Goal: Task Accomplishment & Management: Manage account settings

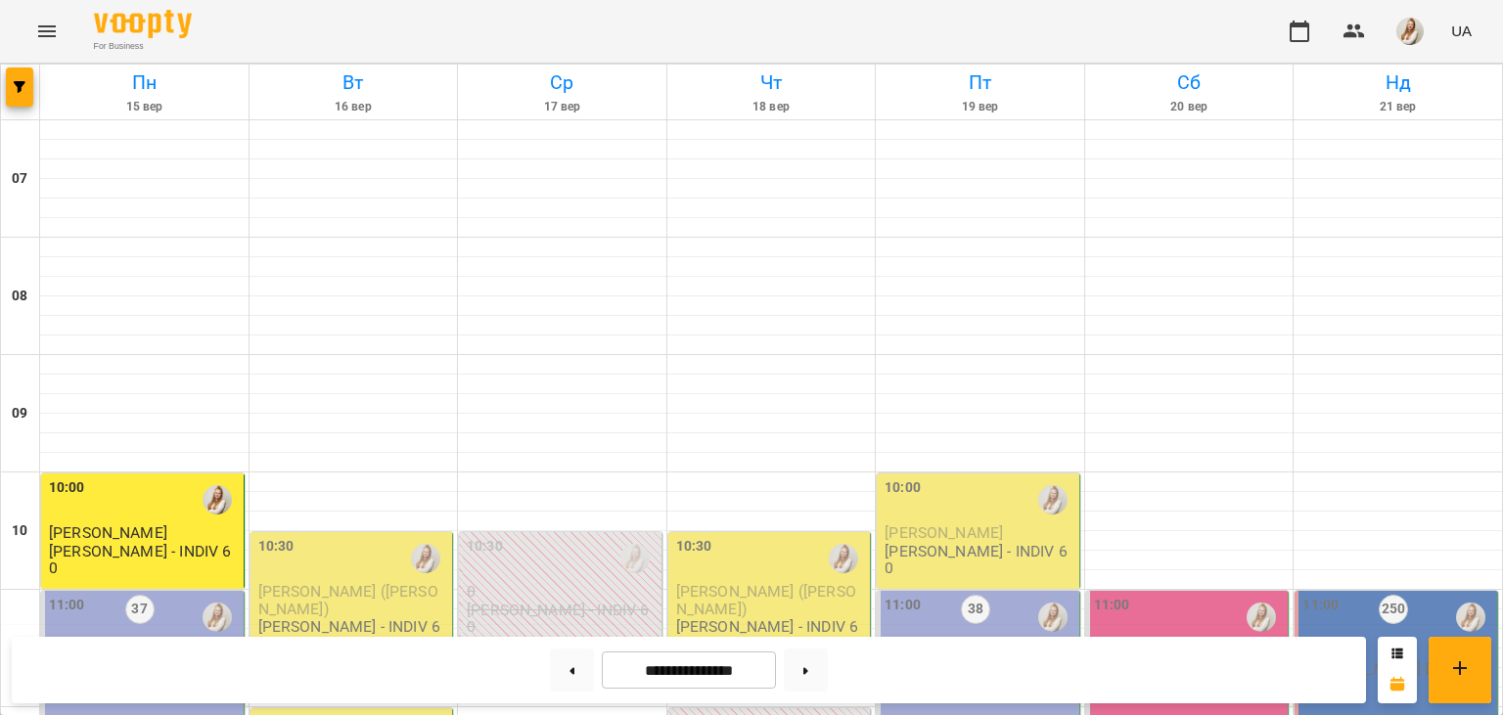
scroll to position [347, 0]
click at [163, 661] on p "[PERSON_NAME] В1 *ПН/ПТ 11:00*" at bounding box center [144, 678] width 191 height 34
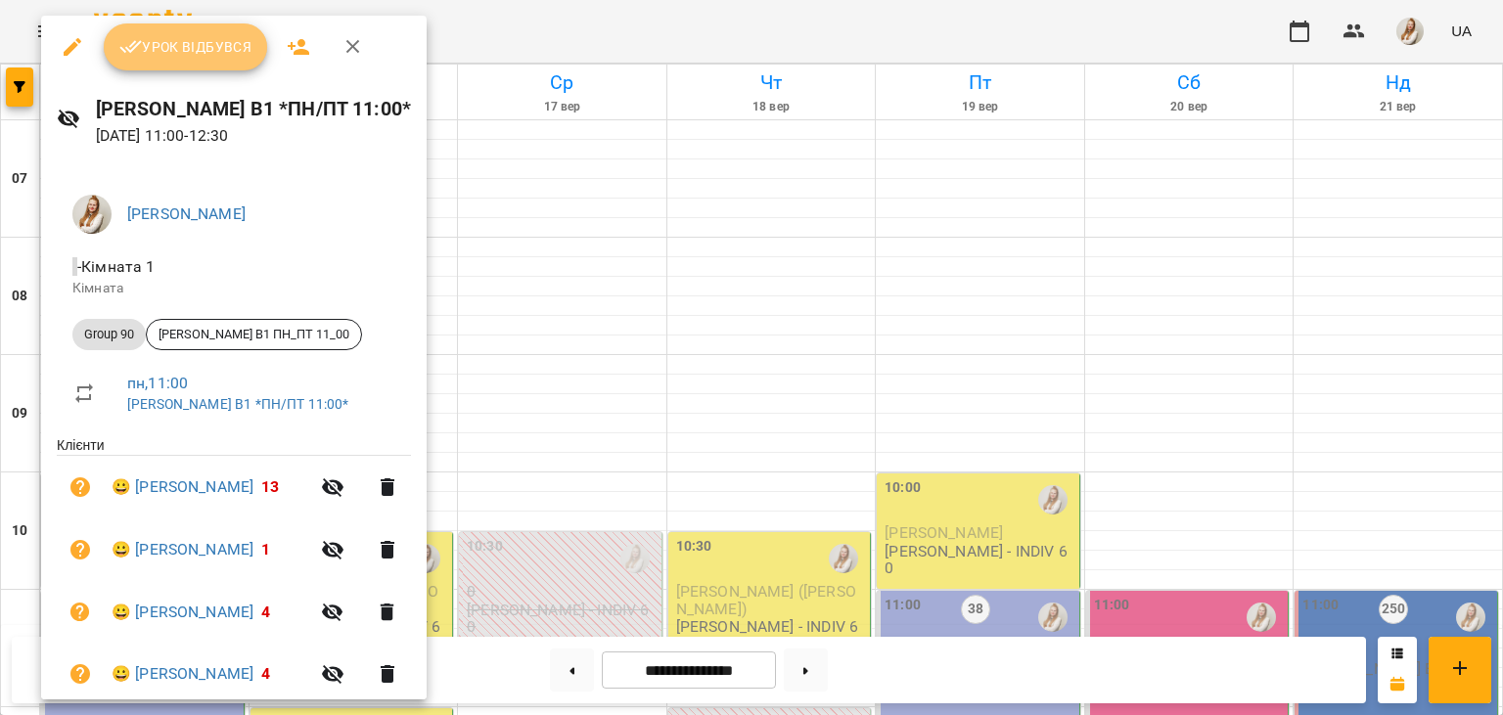
click at [230, 54] on span "Урок відбувся" at bounding box center [185, 46] width 133 height 23
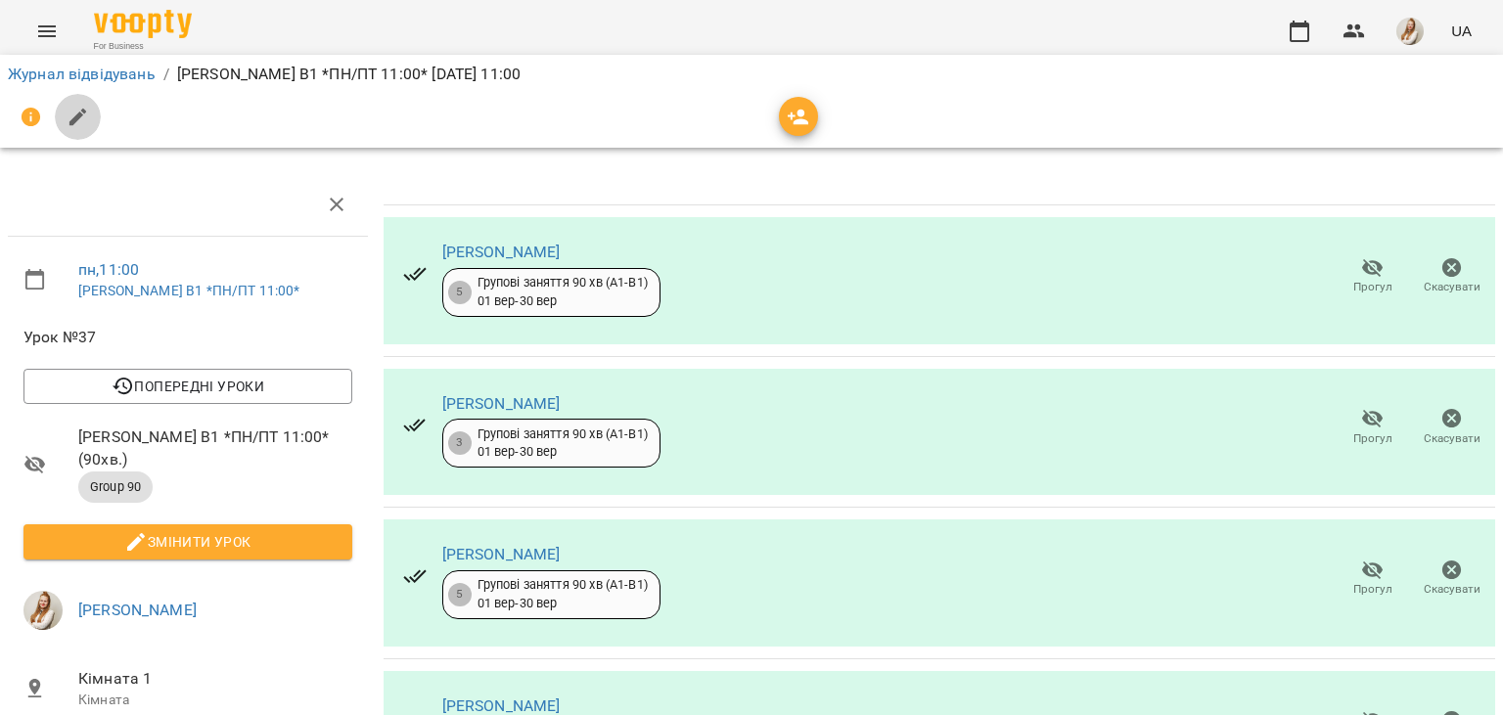
click at [74, 115] on icon "button" at bounding box center [78, 118] width 18 height 18
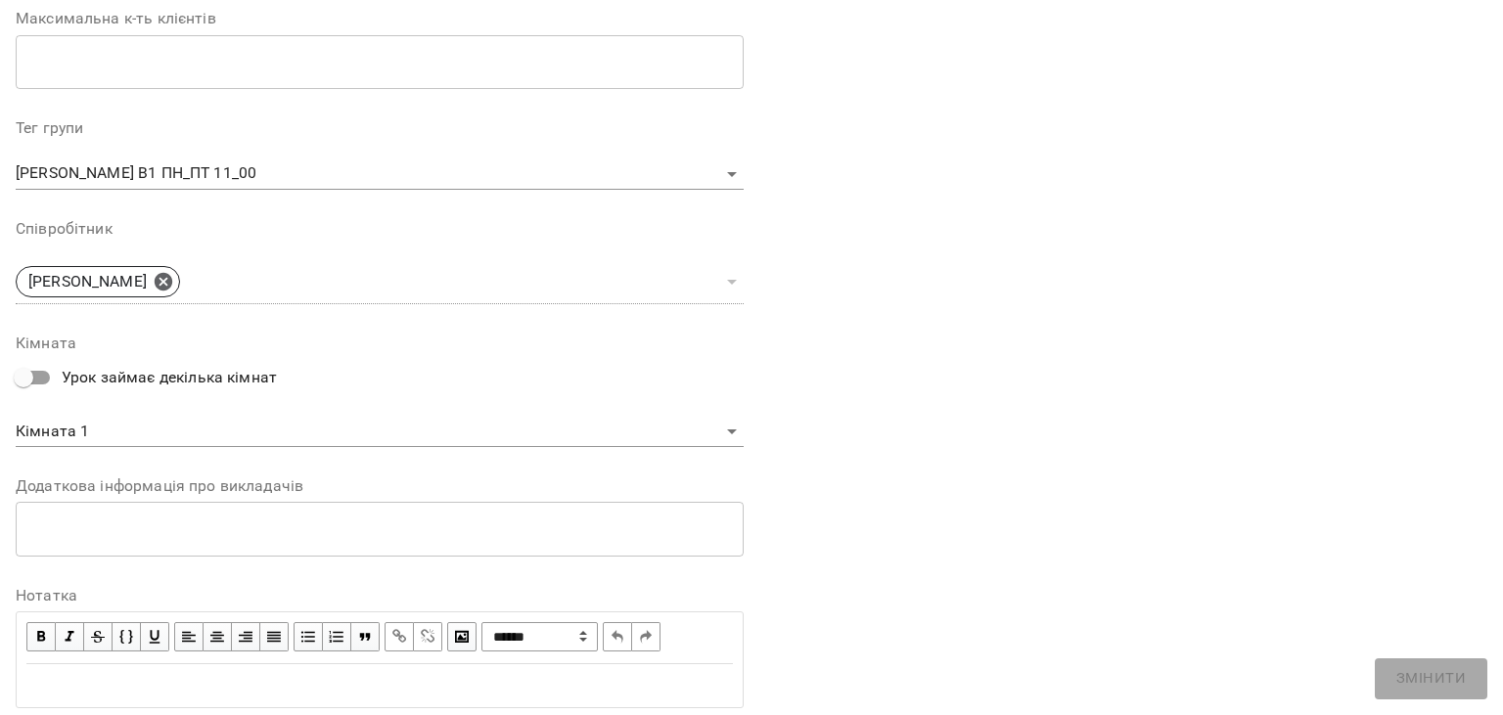
scroll to position [585, 0]
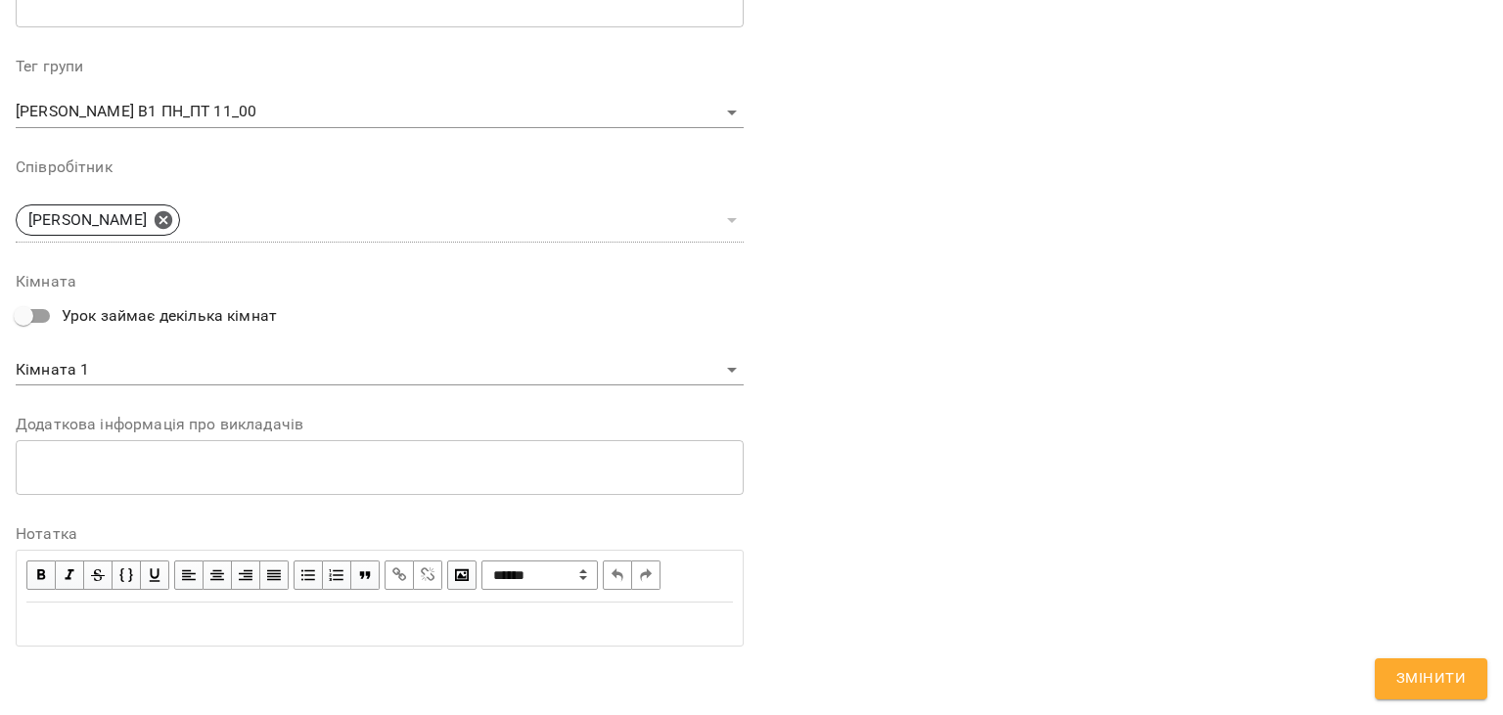
click at [129, 628] on div "Edit text" at bounding box center [379, 624] width 707 height 23
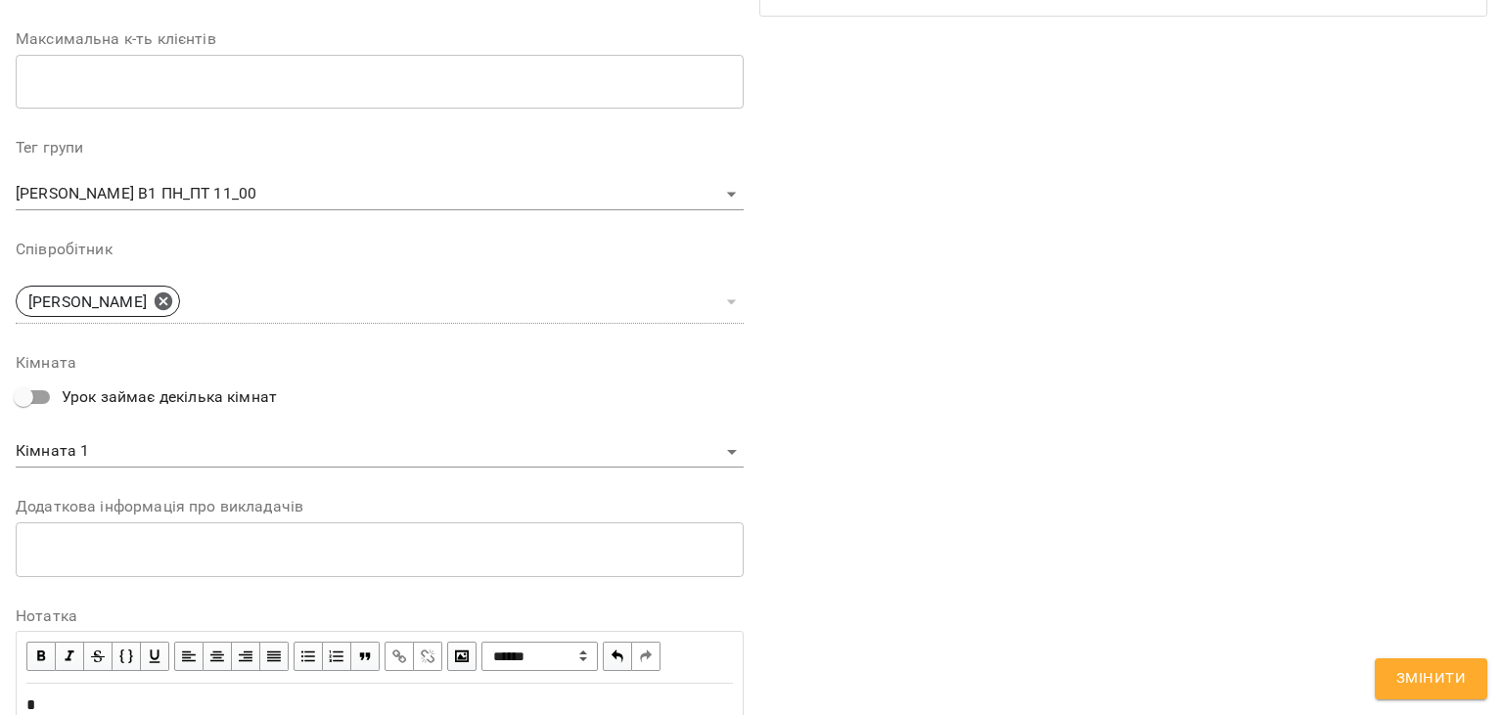
scroll to position [666, 0]
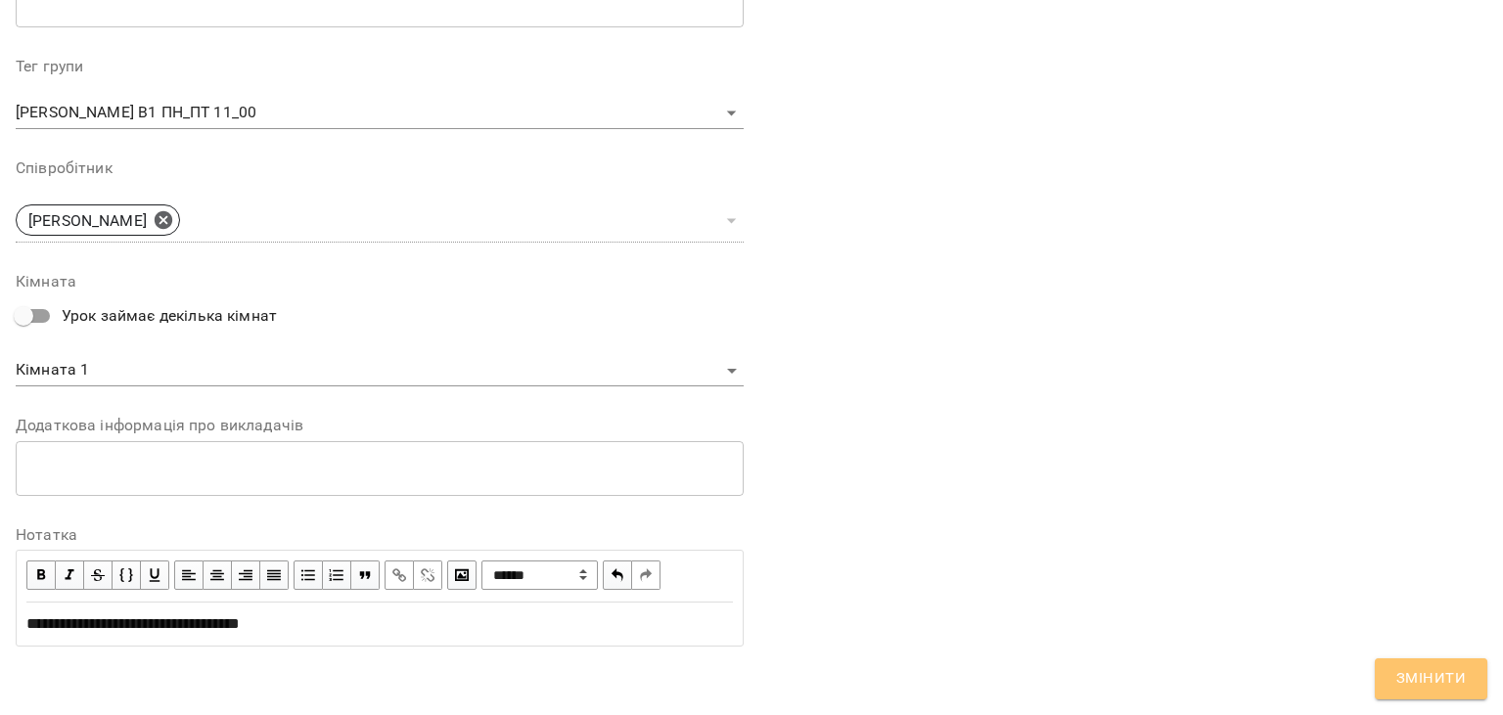
click at [1448, 682] on span "Змінити" at bounding box center [1430, 678] width 69 height 25
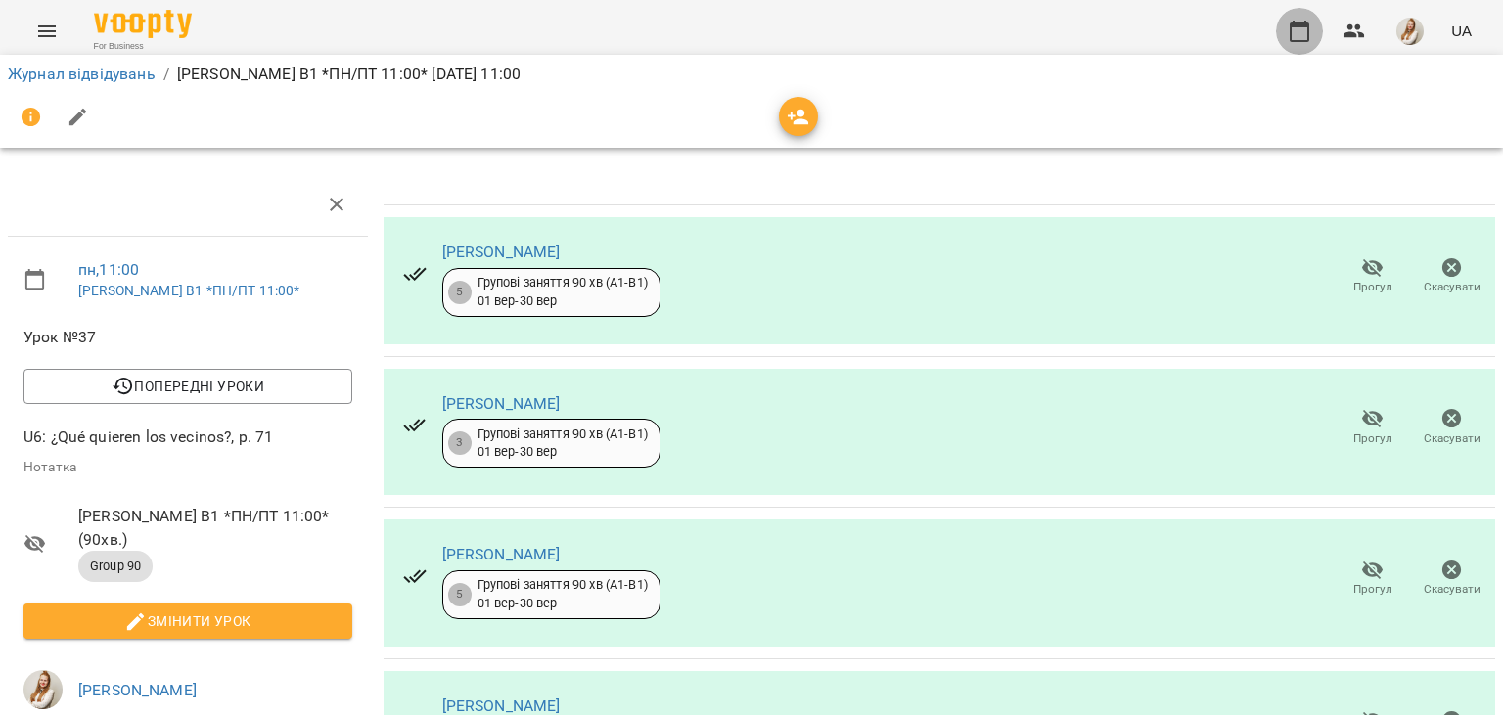
click at [1290, 30] on icon "button" at bounding box center [1299, 31] width 23 height 23
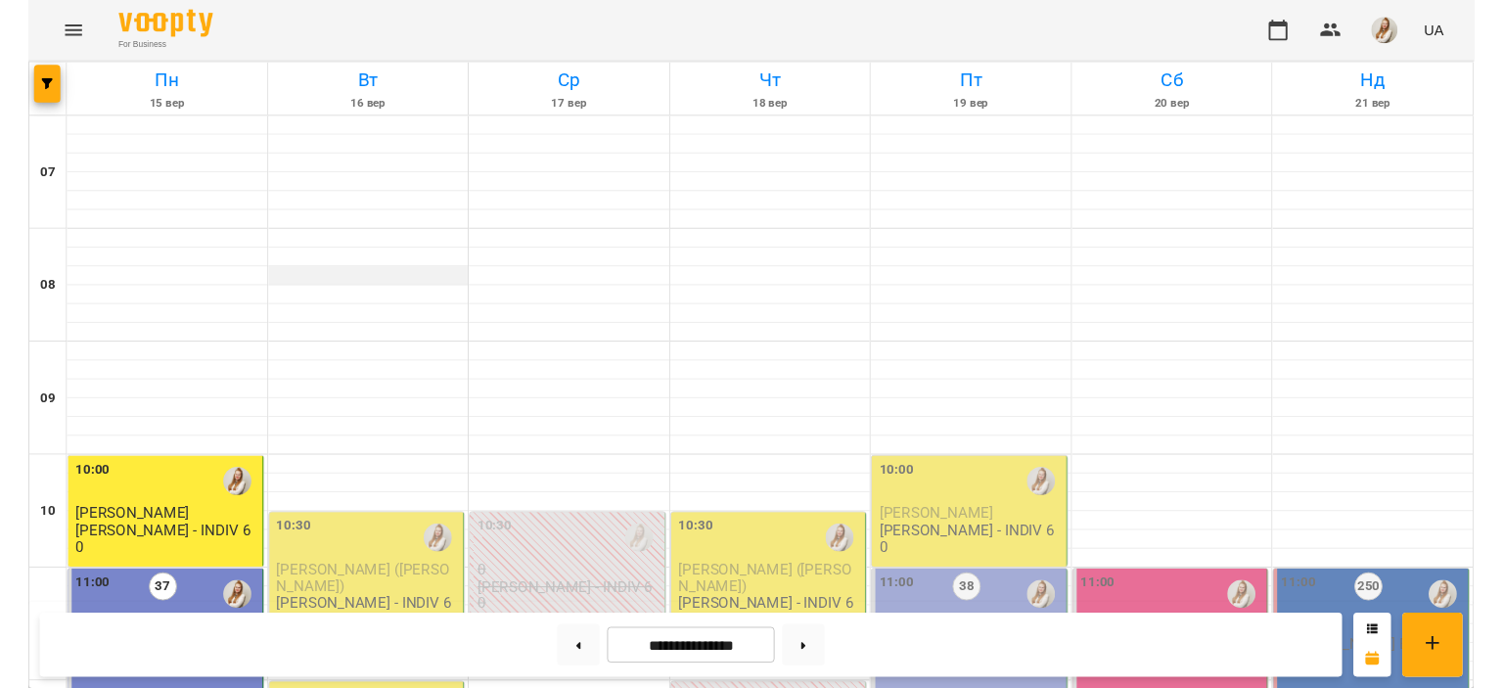
scroll to position [171, 0]
